Goal: Find specific page/section

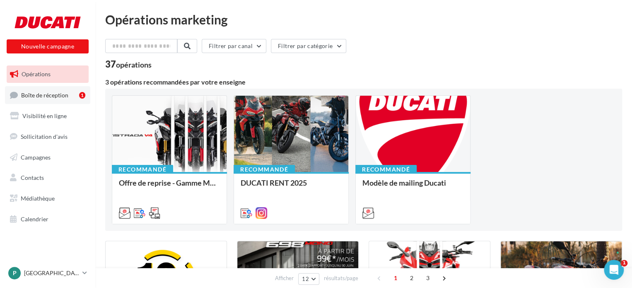
click at [53, 92] on span "Boîte de réception" at bounding box center [44, 94] width 47 height 7
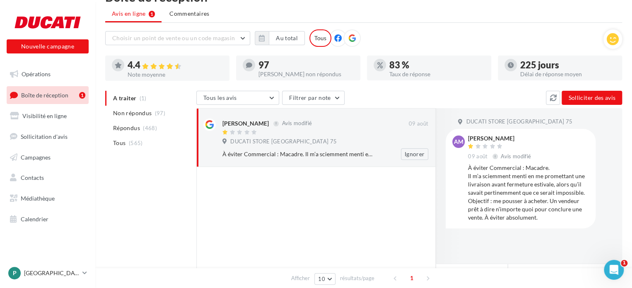
scroll to position [41, 0]
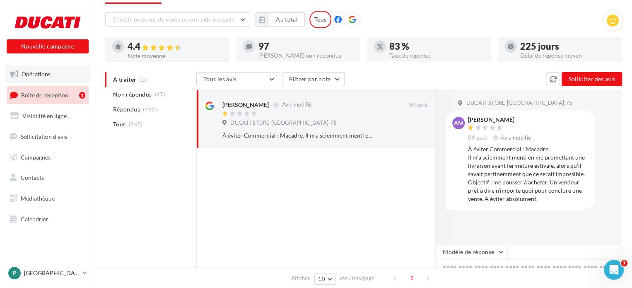
click at [26, 78] on link "Opérations" at bounding box center [47, 73] width 85 height 17
